Goal: Navigation & Orientation: Find specific page/section

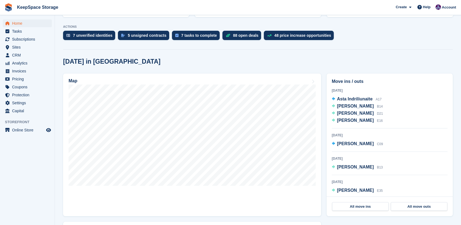
scroll to position [114, 0]
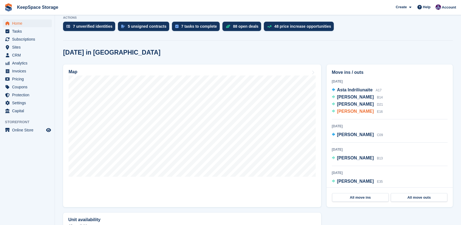
click at [355, 109] on span "[PERSON_NAME]" at bounding box center [355, 111] width 37 height 5
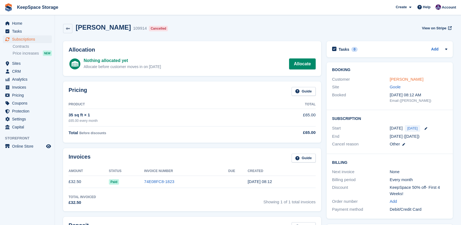
click at [399, 78] on link "[PERSON_NAME]" at bounding box center [407, 79] width 34 height 5
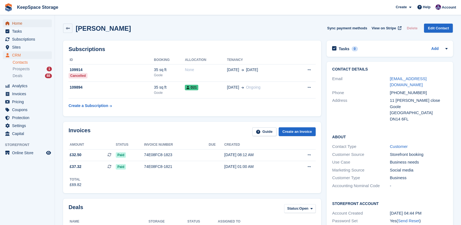
click at [24, 21] on span "Home" at bounding box center [28, 23] width 33 height 8
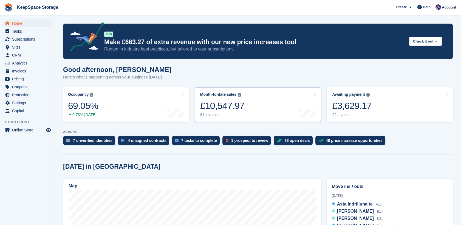
click at [241, 105] on div "£10,547.97" at bounding box center [222, 105] width 44 height 11
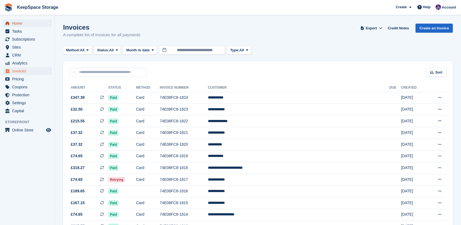
click at [22, 21] on span "Home" at bounding box center [28, 23] width 33 height 8
